Goal: Information Seeking & Learning: Find specific fact

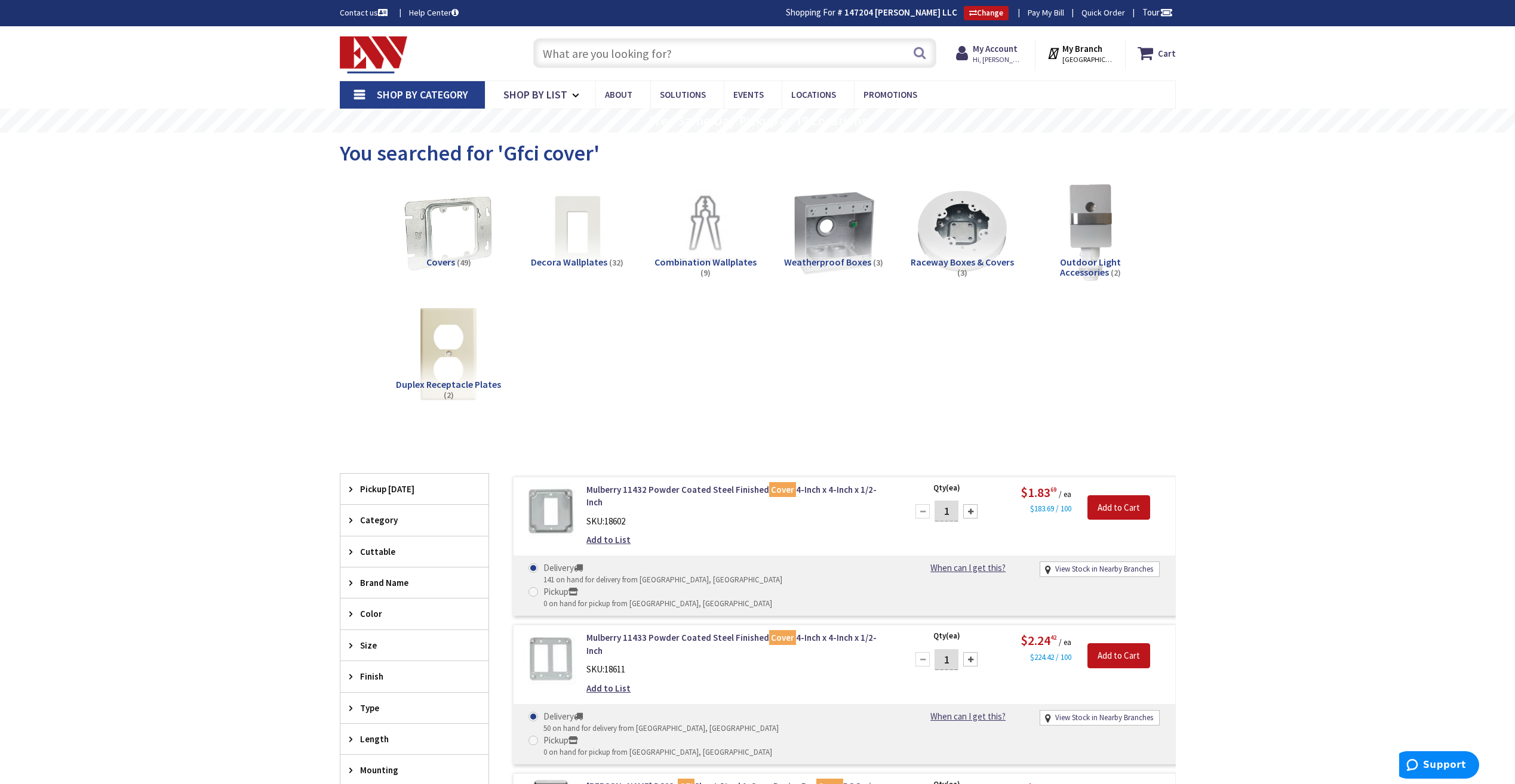
click at [691, 41] on input "text" at bounding box center [734, 53] width 403 height 30
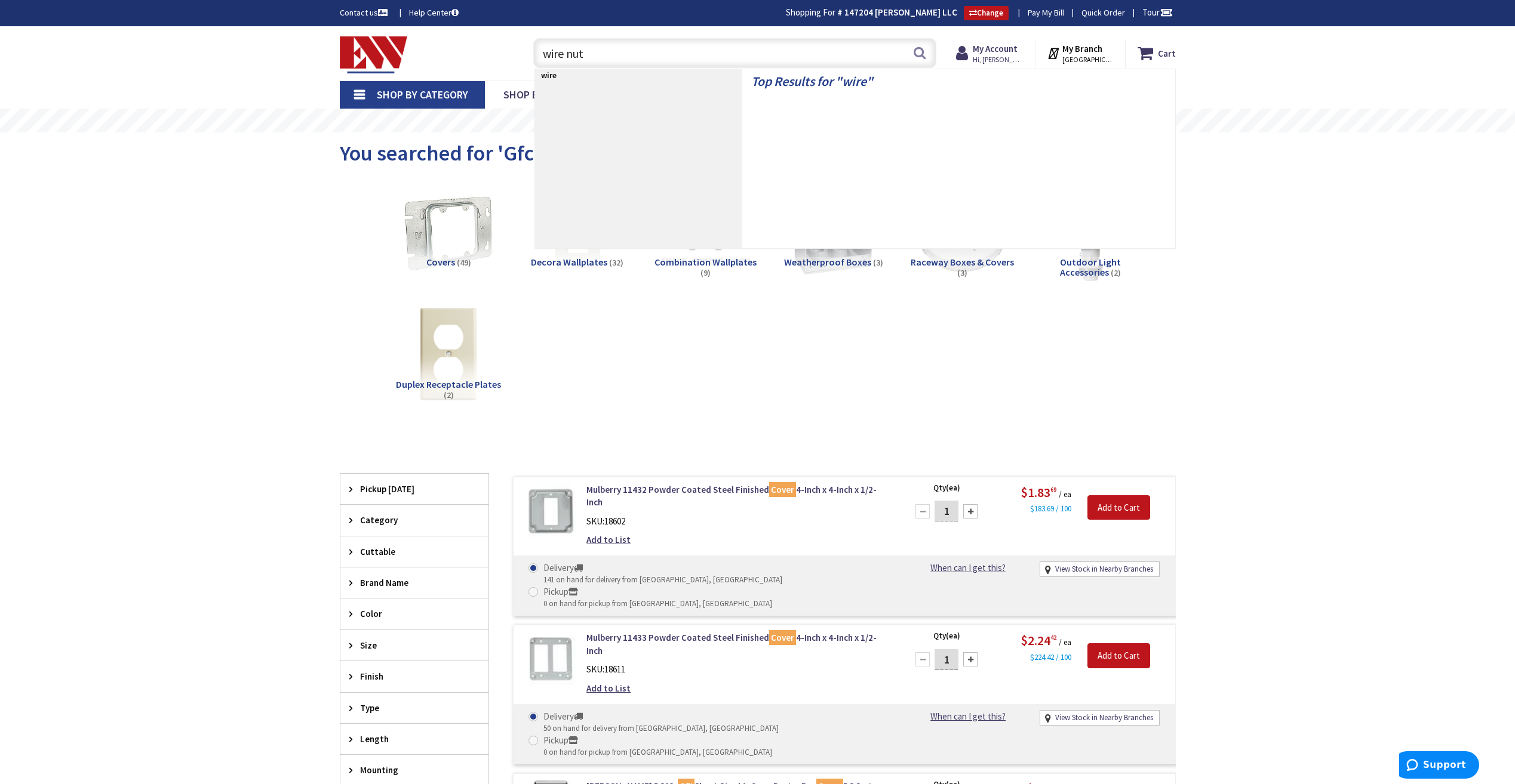
type input "wire nuts"
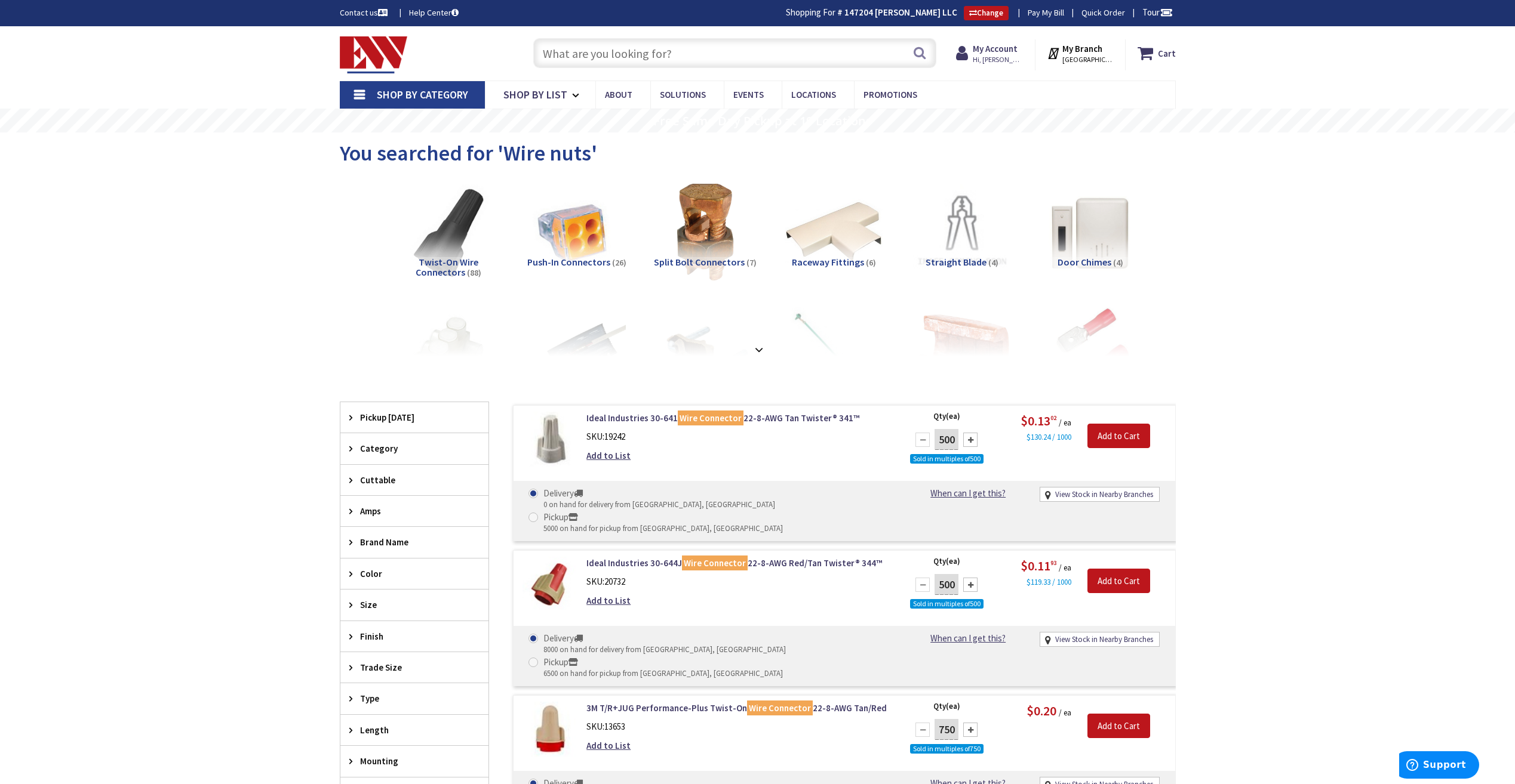
click at [706, 55] on input "text" at bounding box center [734, 53] width 403 height 30
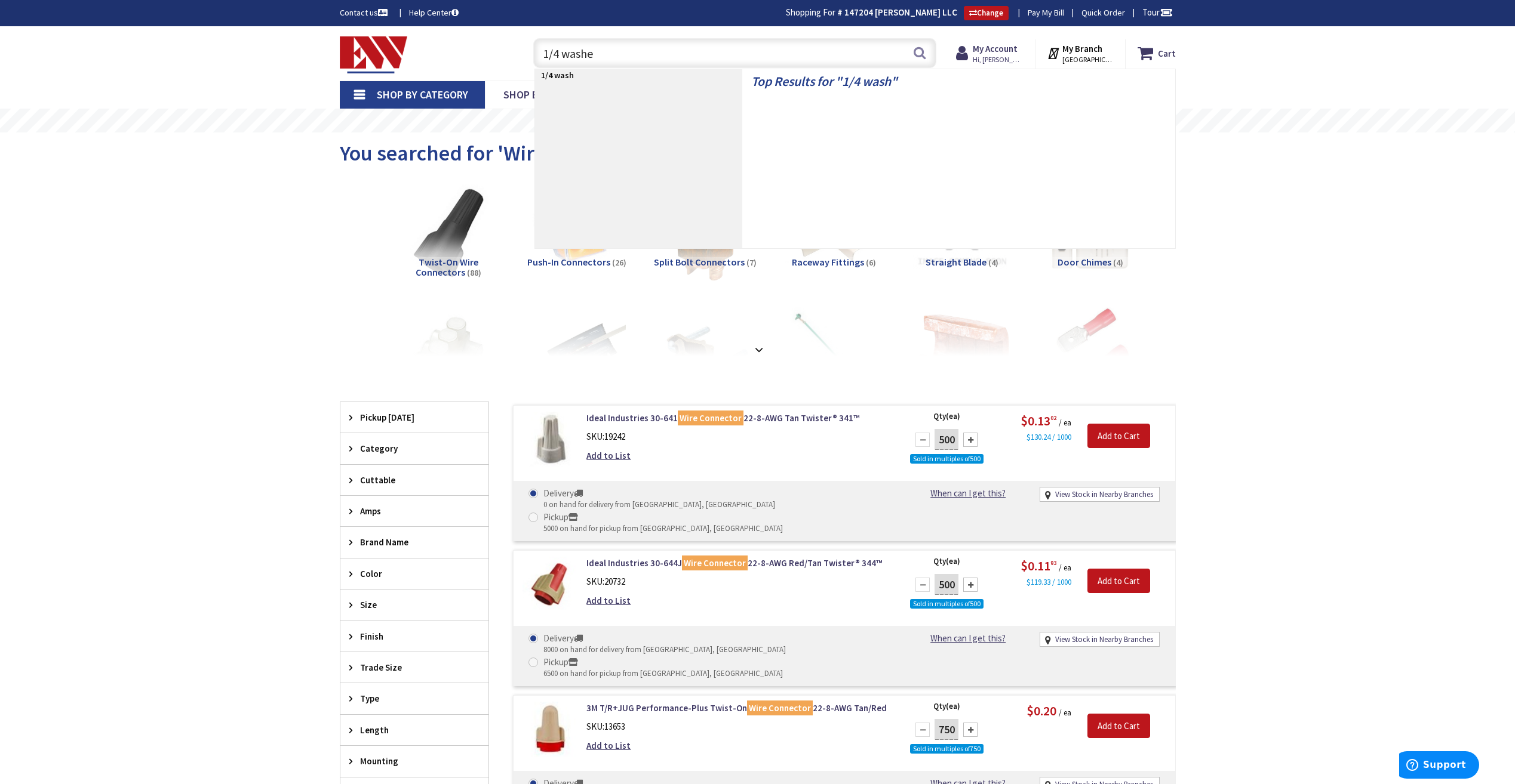
type input "1/4 washer"
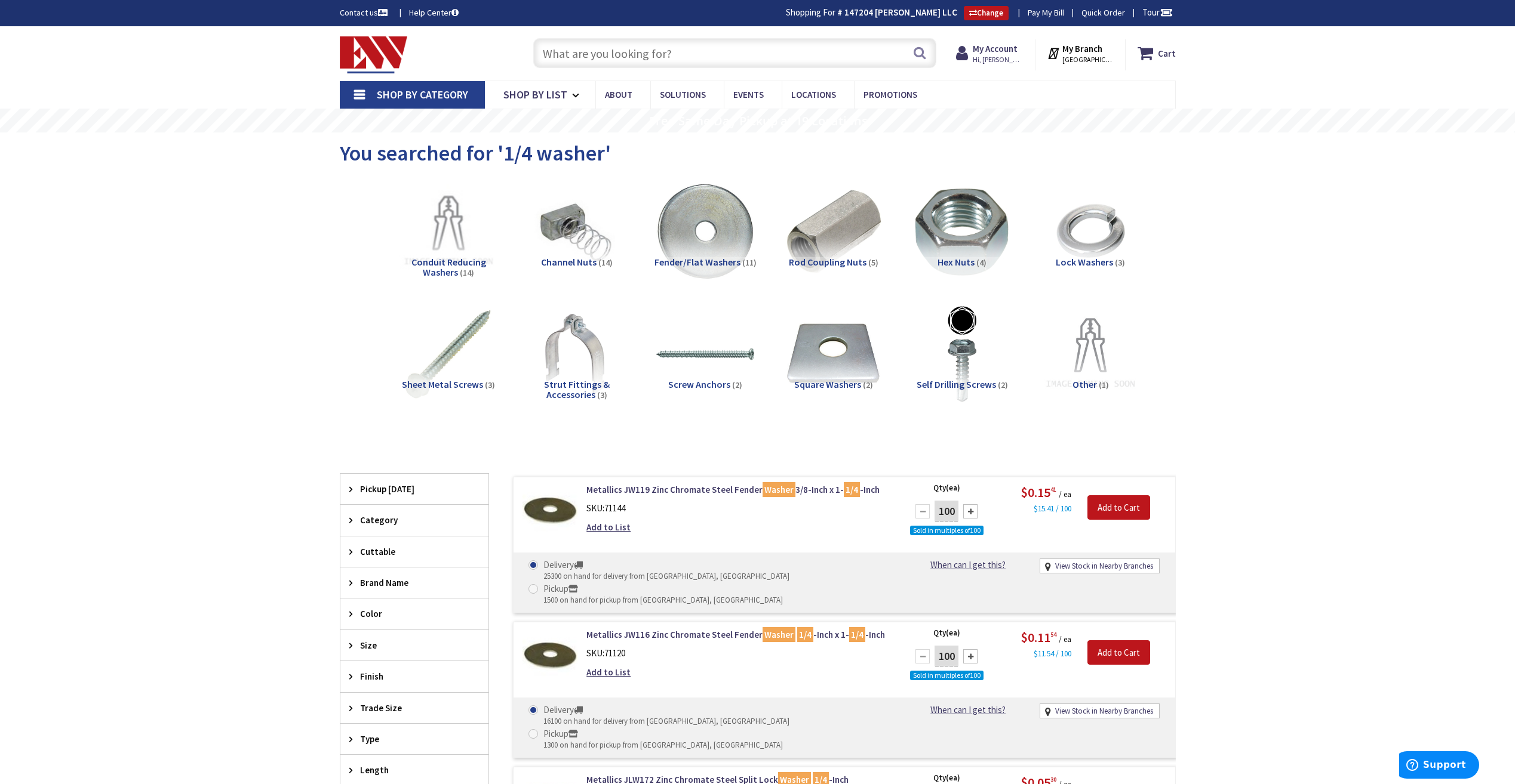
click at [611, 65] on input "text" at bounding box center [734, 53] width 403 height 30
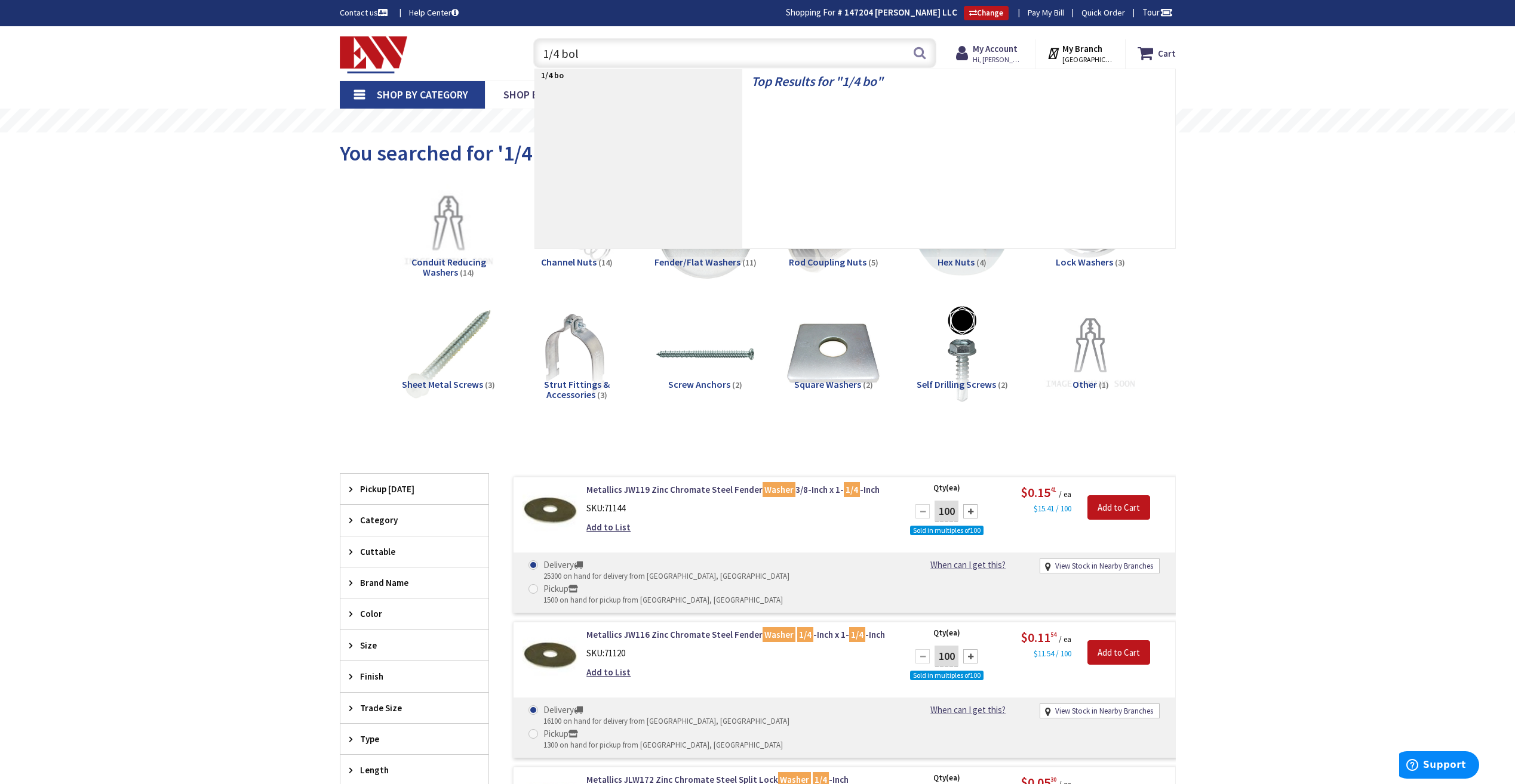
type input "1/4 bolt"
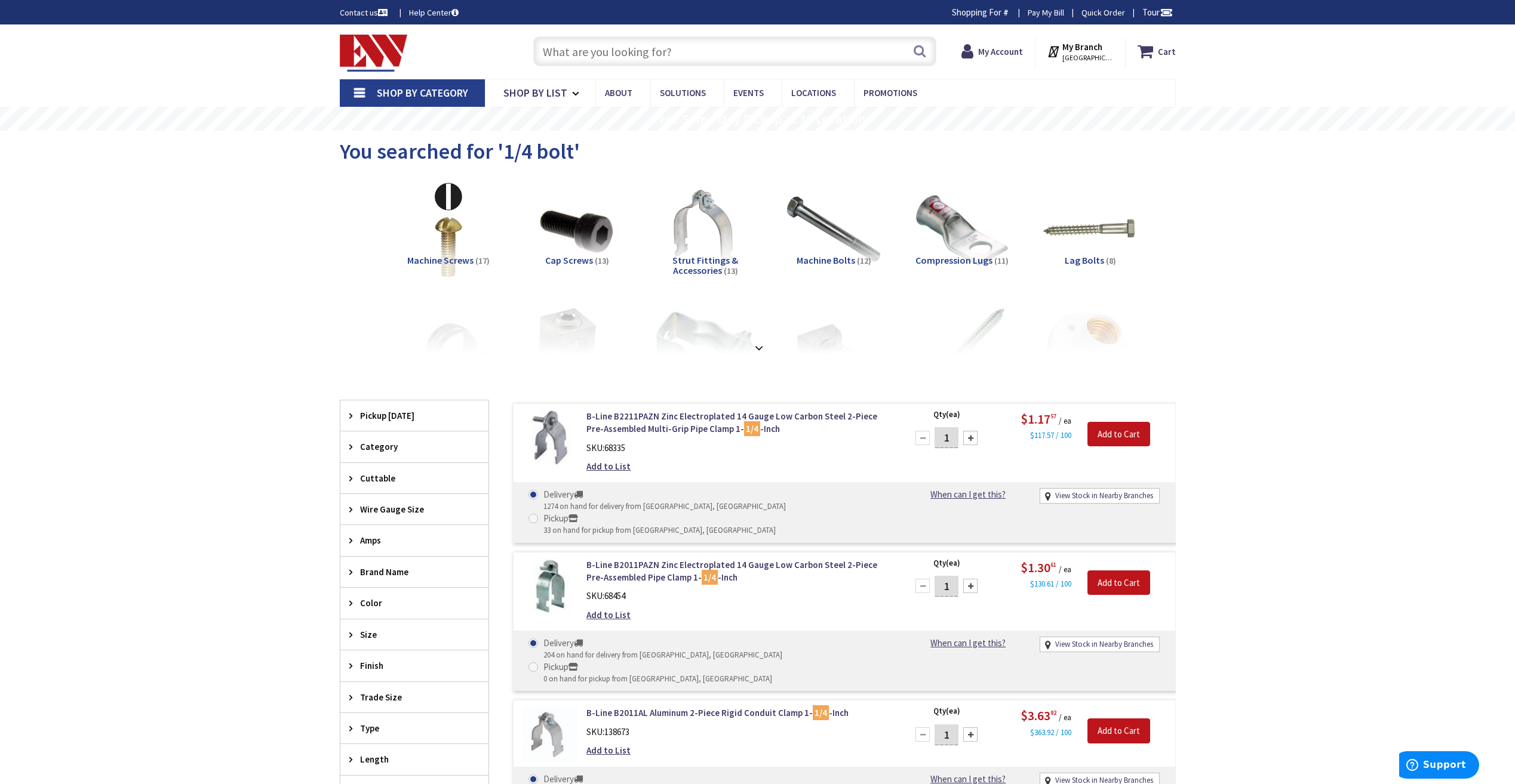
click at [775, 57] on input "text" at bounding box center [734, 51] width 403 height 30
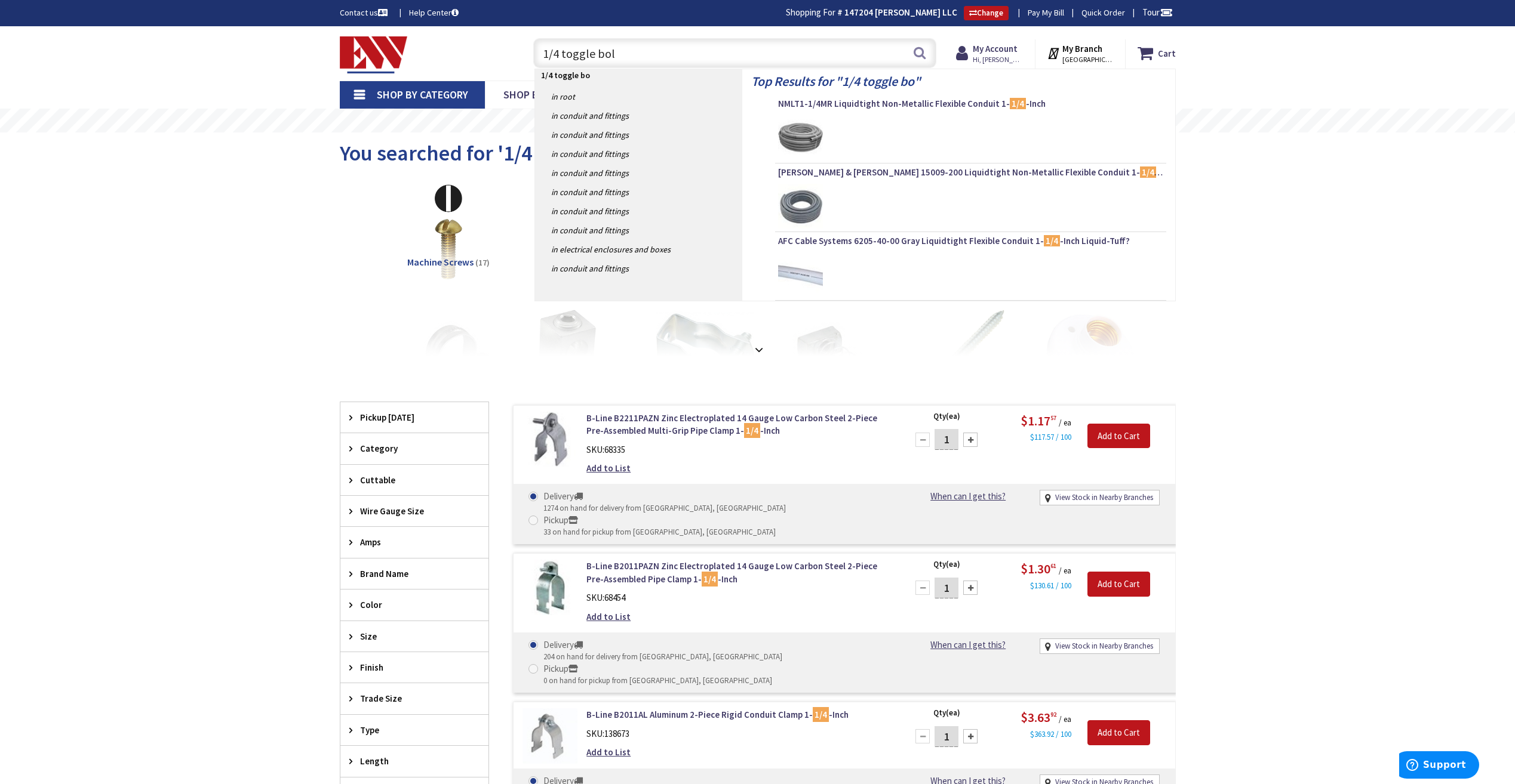
type input "1/4 toggle bolt"
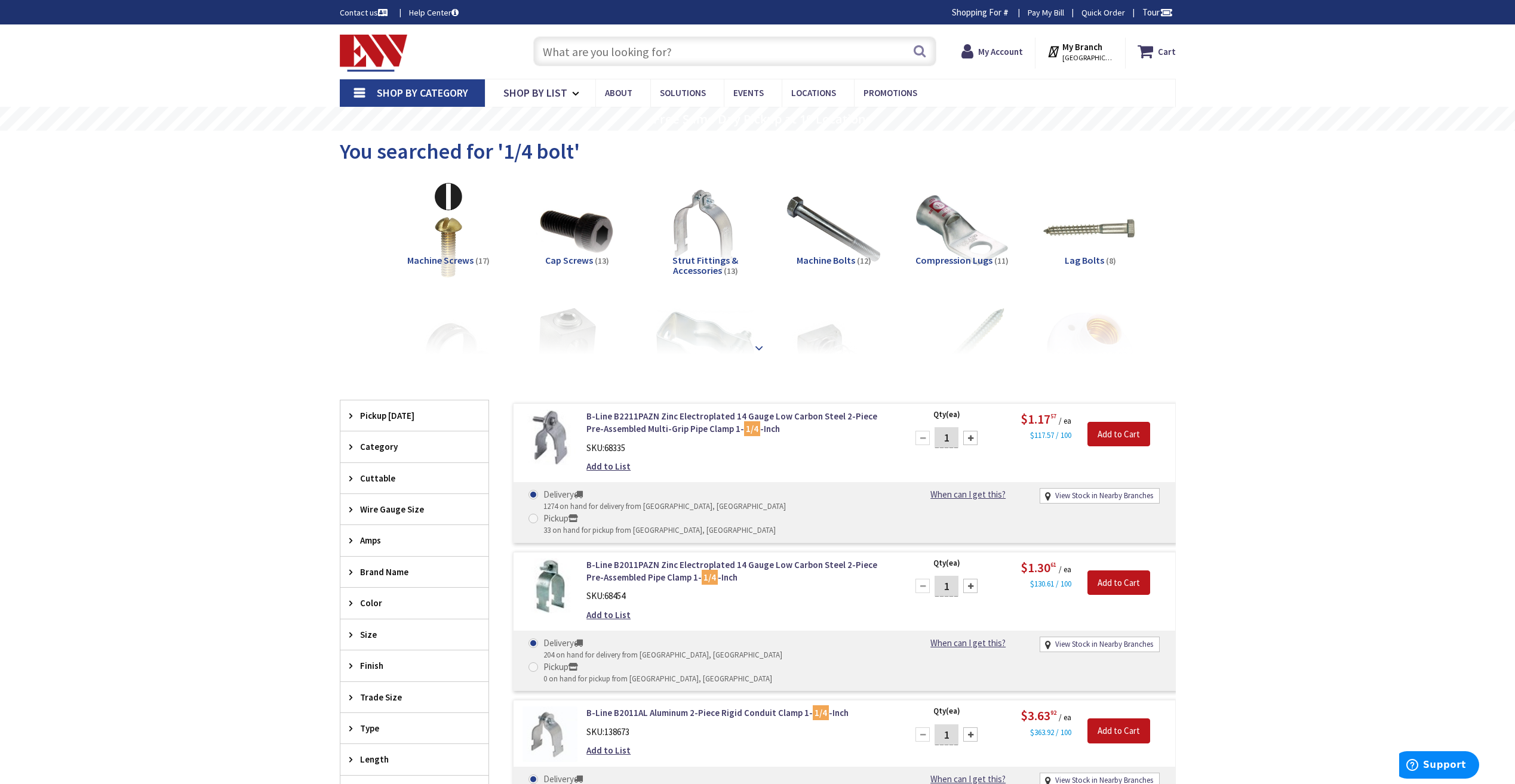
click at [768, 347] on div at bounding box center [758, 321] width 776 height 65
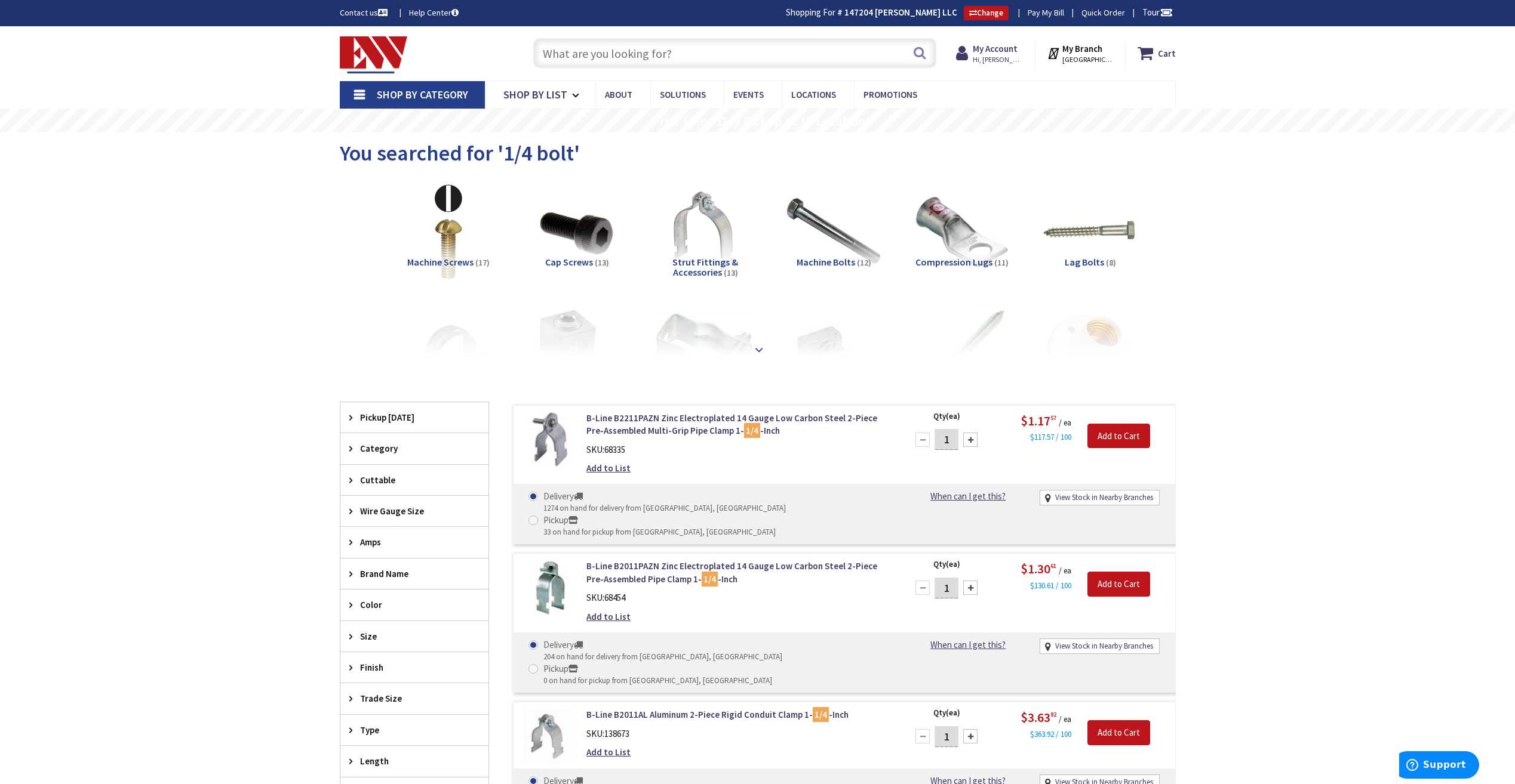
click at [760, 348] on strong at bounding box center [759, 349] width 14 height 13
